Goal: Find specific page/section: Find specific page/section

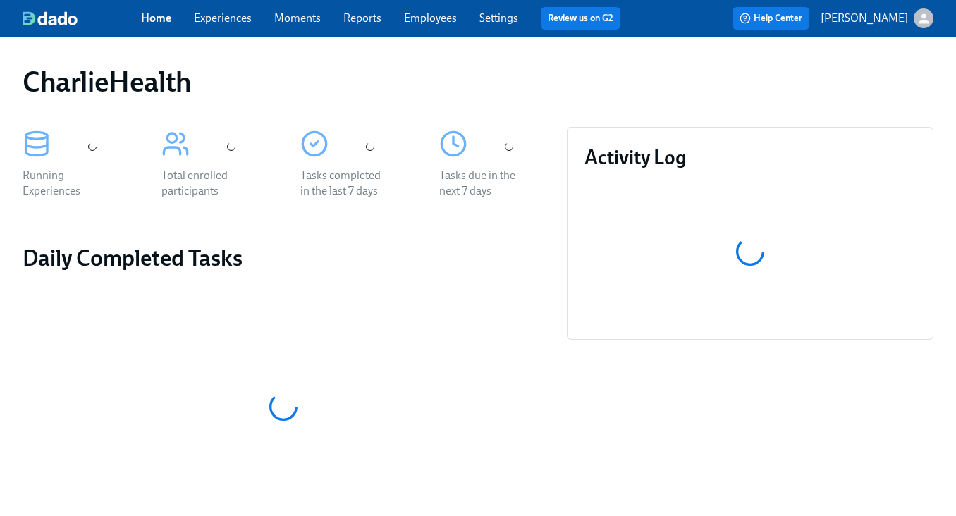
click at [478, 59] on div "CharlieHealth" at bounding box center [477, 82] width 933 height 56
click at [454, 25] on span "Employees" at bounding box center [430, 19] width 53 height 16
click at [434, 18] on link "Employees" at bounding box center [430, 17] width 53 height 13
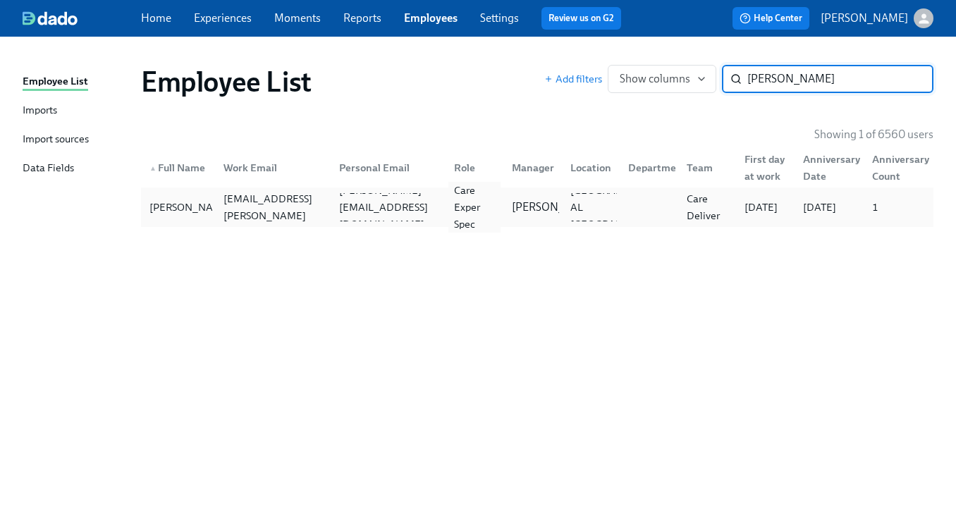
type input "[PERSON_NAME]"
click at [498, 200] on div "Care Exper Spec" at bounding box center [474, 207] width 52 height 51
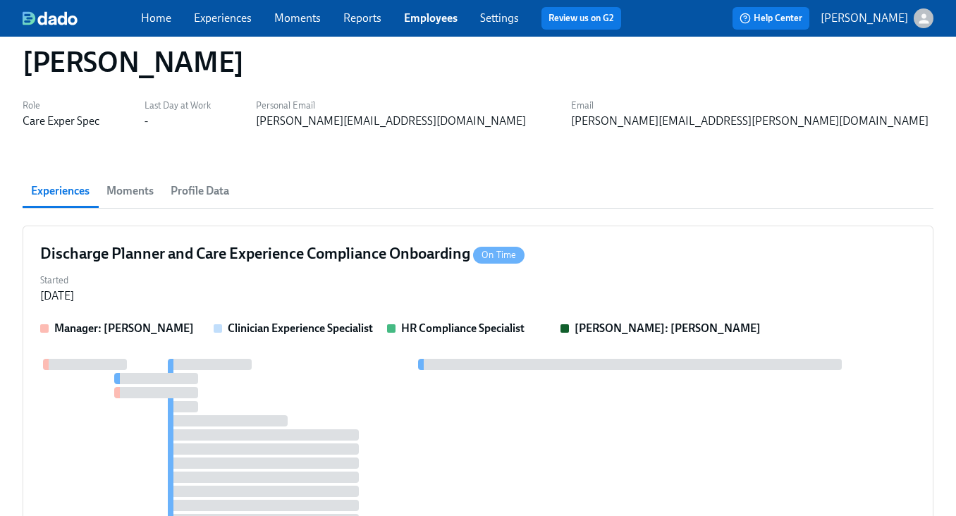
scroll to position [31, 0]
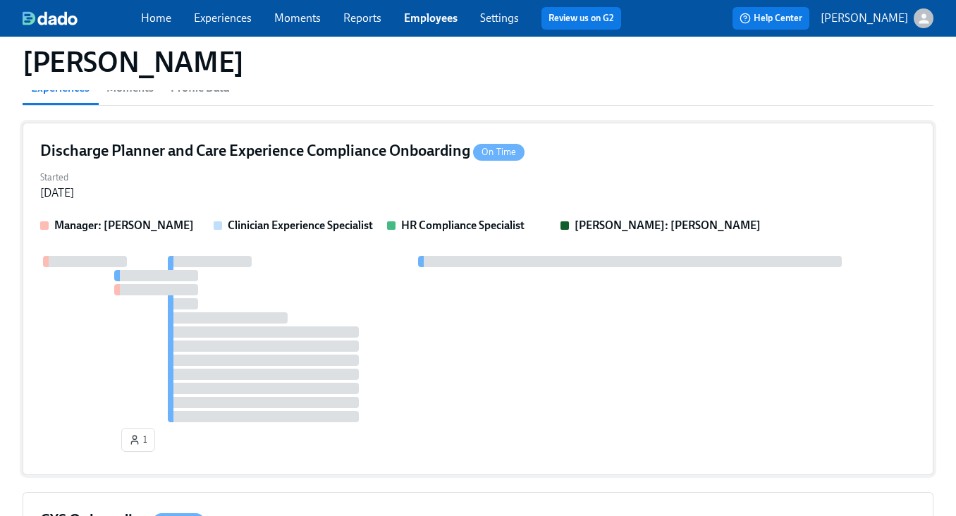
scroll to position [125, 0]
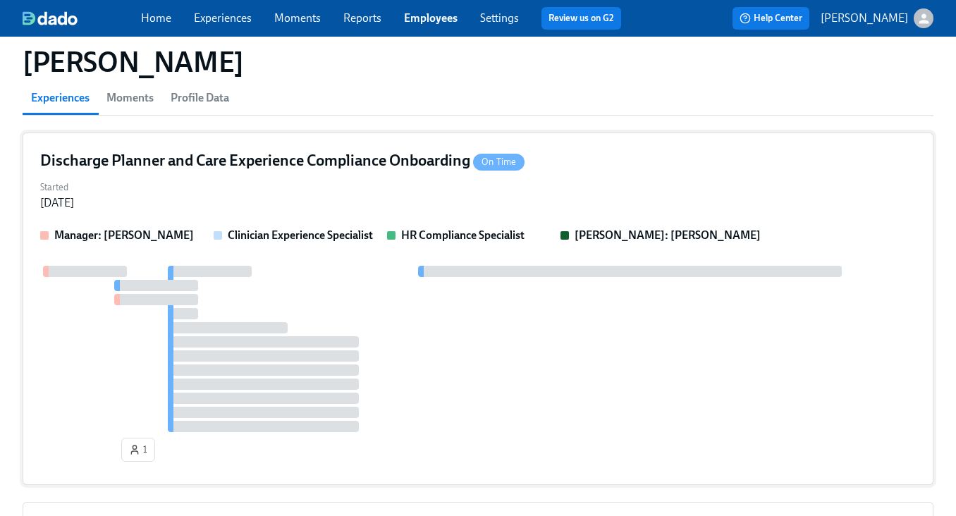
click at [463, 194] on div "Started [DATE]" at bounding box center [478, 194] width 876 height 34
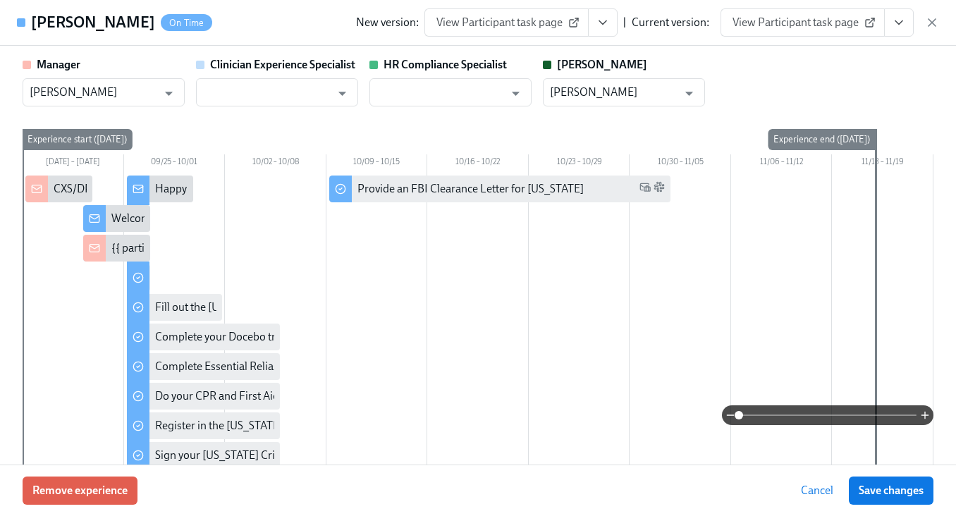
click at [750, 84] on div "Manager [PERSON_NAME] ​ Clinician Experience Specialist ​ HR Compliance Special…" at bounding box center [478, 81] width 911 height 49
click at [881, 86] on div "Manager [PERSON_NAME] ​ Clinician Experience Specialist ​ HR Compliance Special…" at bounding box center [478, 81] width 911 height 49
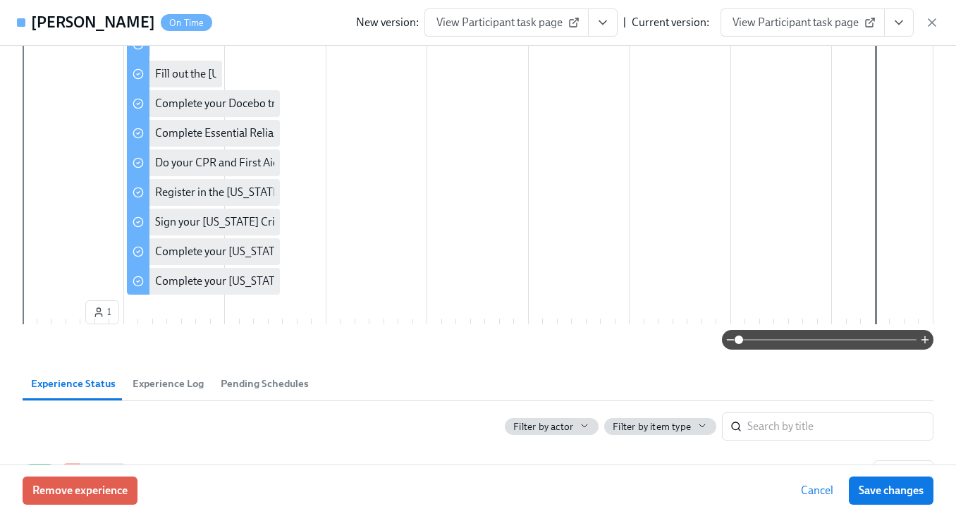
scroll to position [0, 0]
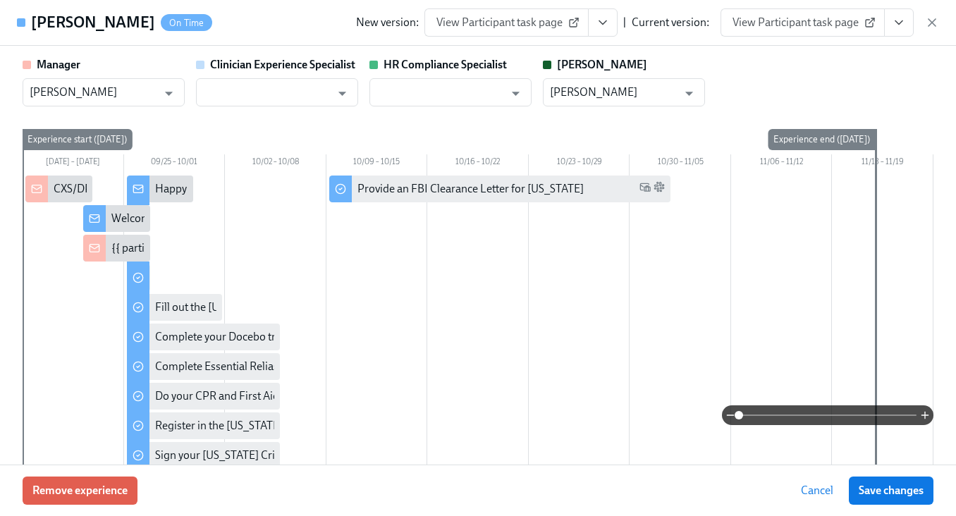
click at [818, 73] on div "Manager [PERSON_NAME] ​ Clinician Experience Specialist ​ HR Compliance Special…" at bounding box center [478, 81] width 911 height 49
click at [895, 23] on icon "View task page" at bounding box center [899, 23] width 14 height 14
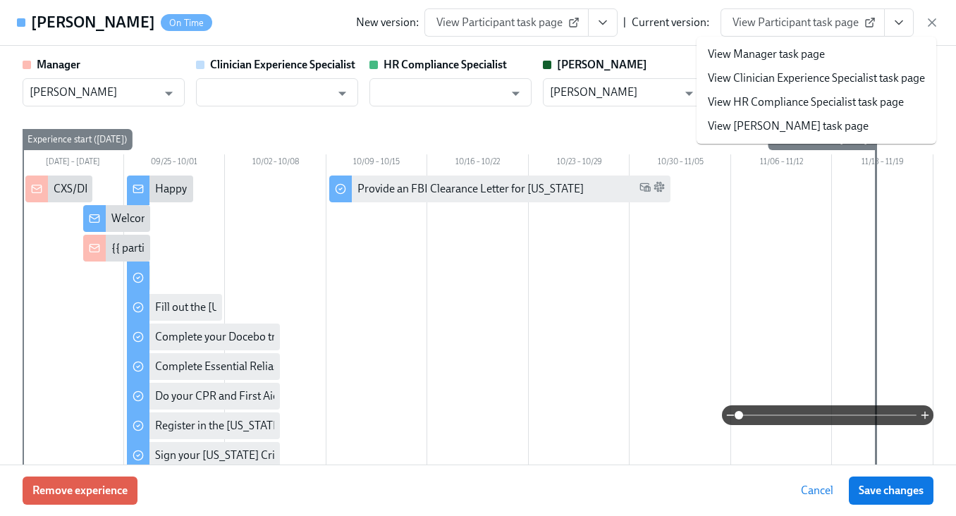
click at [829, 97] on link "View HR Compliance Specialist task page" at bounding box center [806, 102] width 196 height 16
